Goal: Navigation & Orientation: Find specific page/section

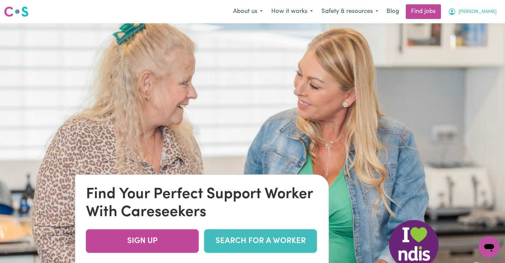
click at [487, 9] on span "[PERSON_NAME]" at bounding box center [478, 11] width 38 height 7
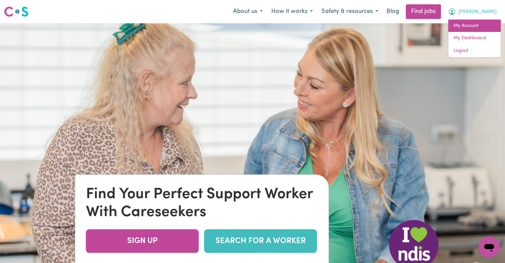
click at [472, 21] on link "My Account" at bounding box center [475, 26] width 52 height 13
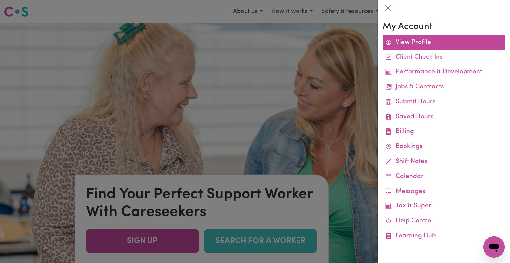
click at [416, 41] on link "View Profile" at bounding box center [444, 42] width 122 height 15
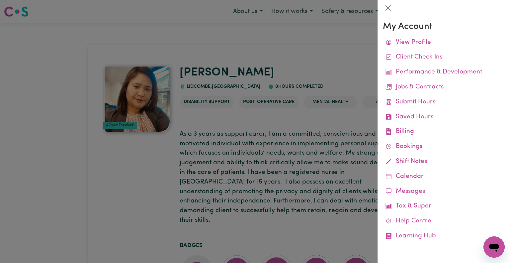
click at [343, 37] on div at bounding box center [255, 131] width 510 height 263
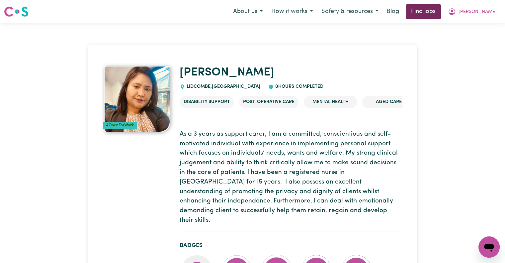
click at [440, 8] on link "Find jobs" at bounding box center [423, 11] width 35 height 15
